Goal: Check status: Check status

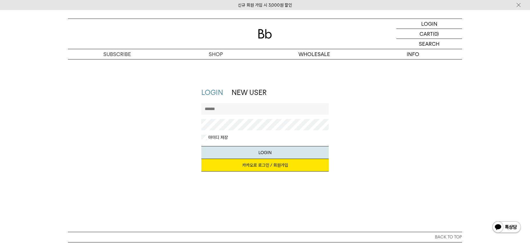
click at [264, 166] on link "카카오로 로그인 / 회원가입" at bounding box center [265, 165] width 128 height 13
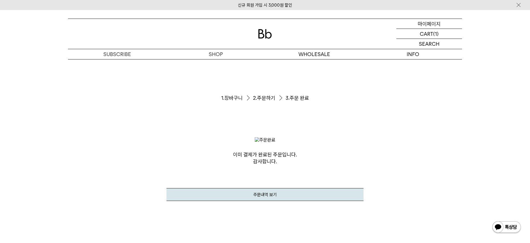
click at [441, 24] on div "MYPAGE 마이페이지" at bounding box center [429, 24] width 66 height 10
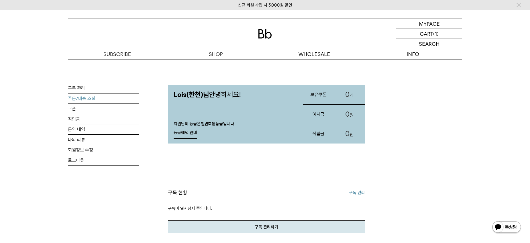
click at [83, 97] on link "주문/배송 조회" at bounding box center [103, 98] width 71 height 10
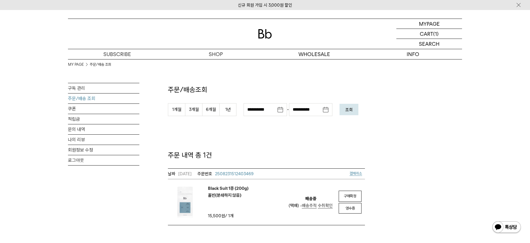
click at [312, 206] on span "배송추적" at bounding box center [309, 205] width 15 height 5
click at [400, 84] on div "신규 회원 가입 시 3,000원 할인 MYPAGE 마이페이지 LOGOUT 로그아웃 CART 장바구니 (1) SEARCH 검색 검색폼 ** 추천…" at bounding box center [265, 200] width 530 height 381
click at [310, 205] on span "배송추적" at bounding box center [309, 205] width 15 height 5
